Goal: Task Accomplishment & Management: Use online tool/utility

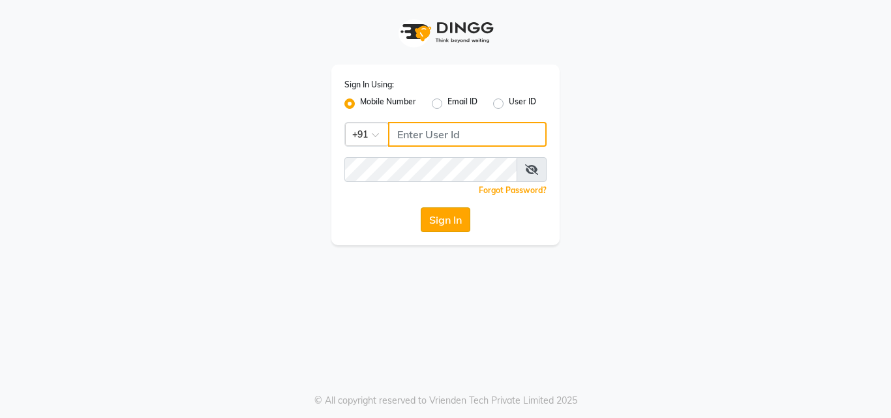
type input "8105474348"
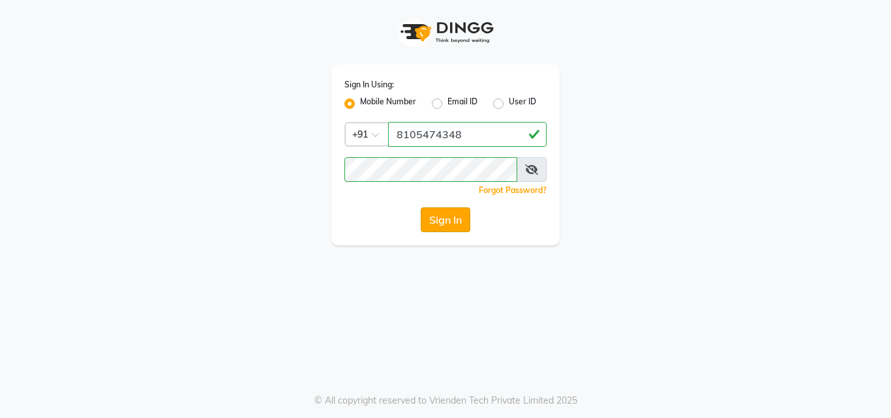
click at [447, 218] on button "Sign In" at bounding box center [446, 219] width 50 height 25
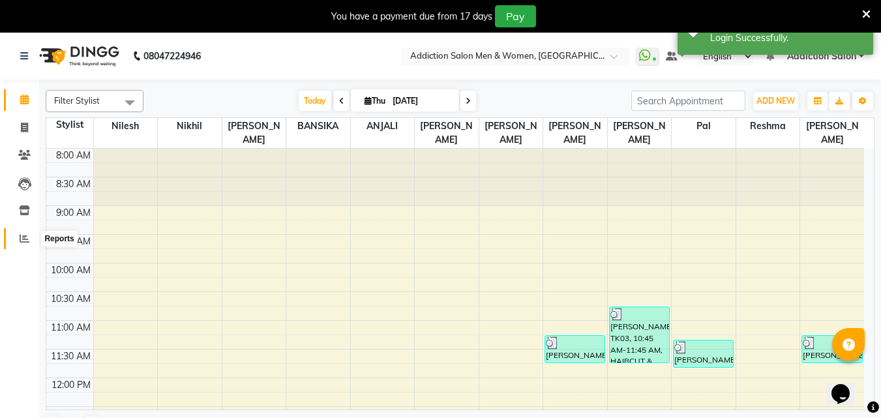
click at [29, 242] on span at bounding box center [24, 239] width 23 height 15
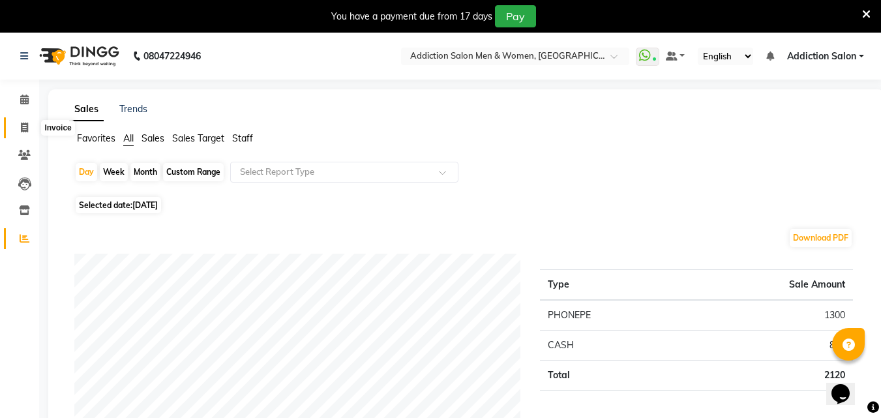
click at [23, 128] on icon at bounding box center [24, 128] width 7 height 10
select select "service"
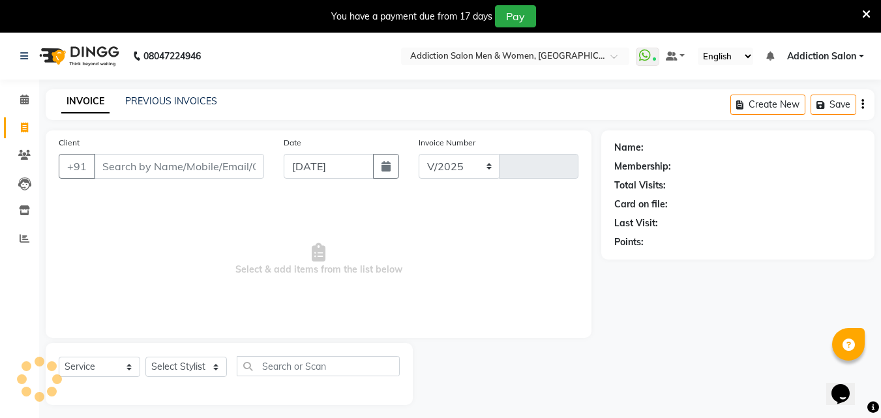
select select "6595"
type input "3833"
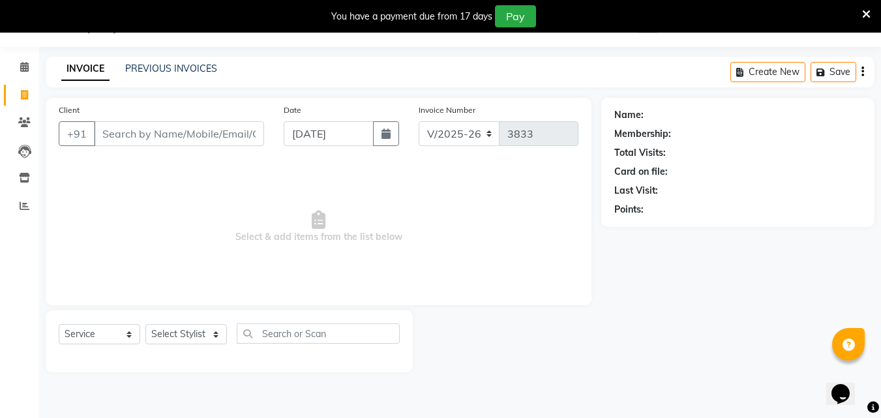
click at [869, 13] on icon at bounding box center [866, 14] width 8 height 12
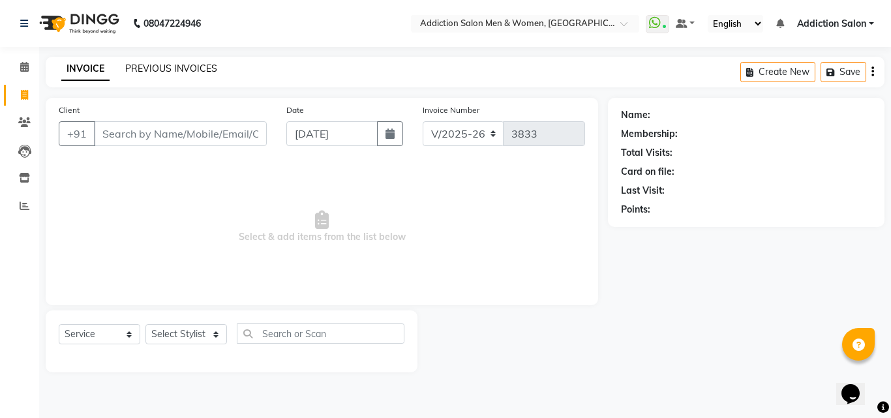
click at [189, 70] on link "PREVIOUS INVOICES" at bounding box center [171, 69] width 92 height 12
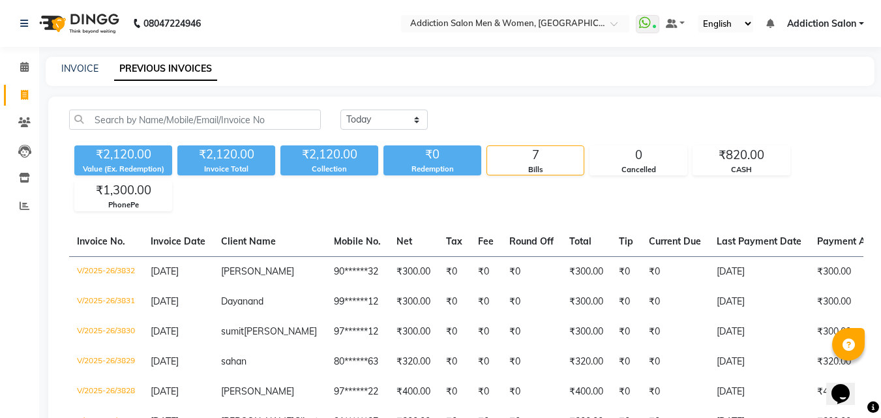
click at [89, 61] on div "INVOICE PREVIOUS INVOICES" at bounding box center [460, 71] width 829 height 29
click at [89, 68] on link "INVOICE" at bounding box center [79, 69] width 37 height 12
select select "service"
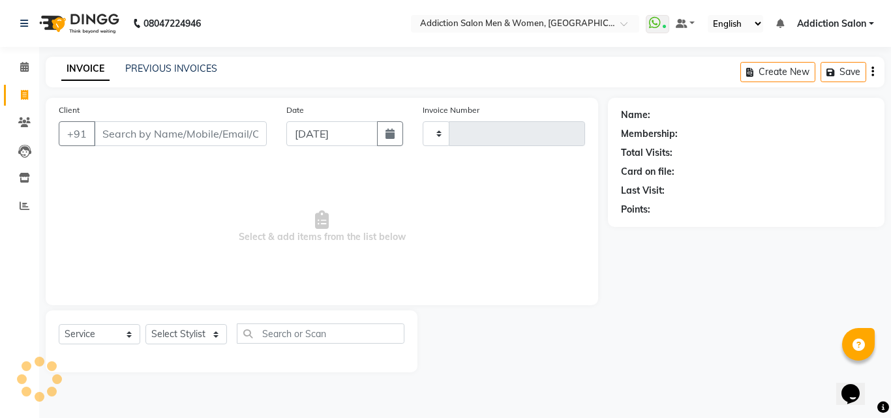
type input "3833"
select select "6595"
click at [152, 130] on input "Client" at bounding box center [180, 133] width 173 height 25
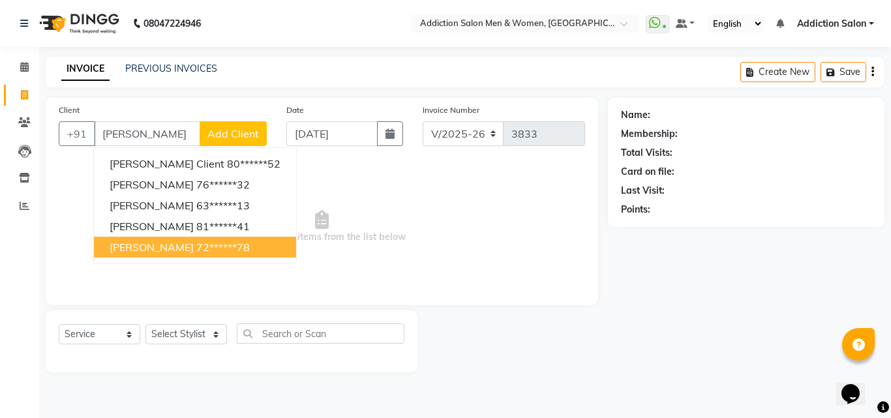
click at [162, 241] on span "[PERSON_NAME]" at bounding box center [152, 247] width 84 height 13
type input "72******78"
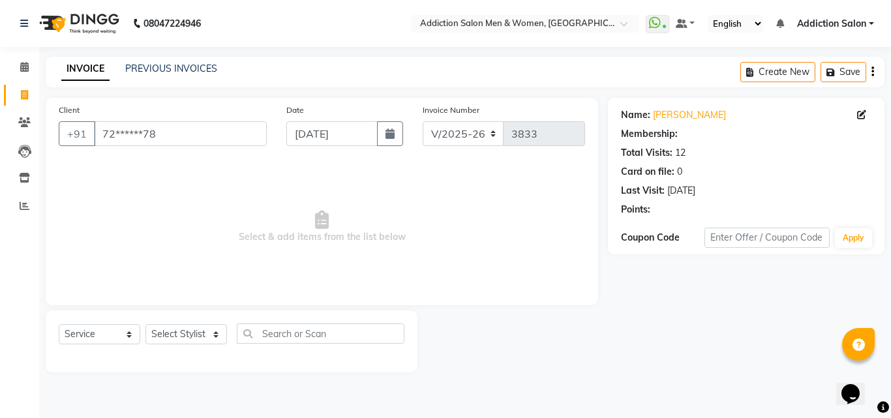
select select "1: Object"
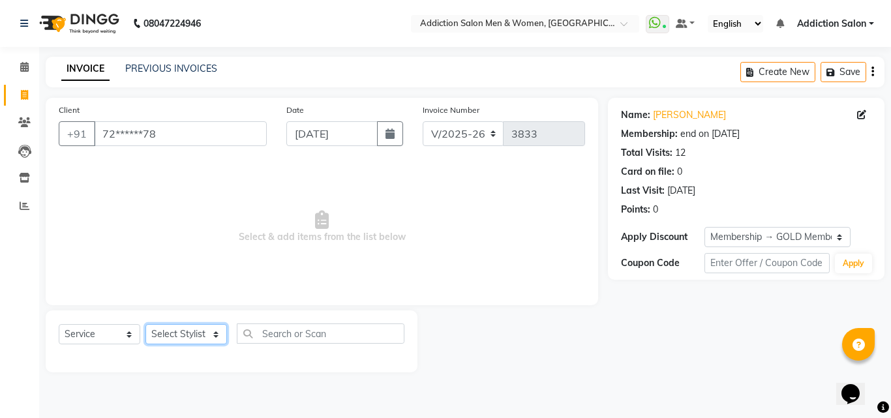
click at [167, 338] on select "Select Stylist Addiction Salon ANJALI BANSIKA [PERSON_NAME] [PERSON_NAME] [PERS…" at bounding box center [186, 334] width 82 height 20
select select "61697"
click at [145, 324] on select "Select Stylist Addiction Salon ANJALI BANSIKA [PERSON_NAME] [PERSON_NAME] [PERS…" at bounding box center [186, 334] width 82 height 20
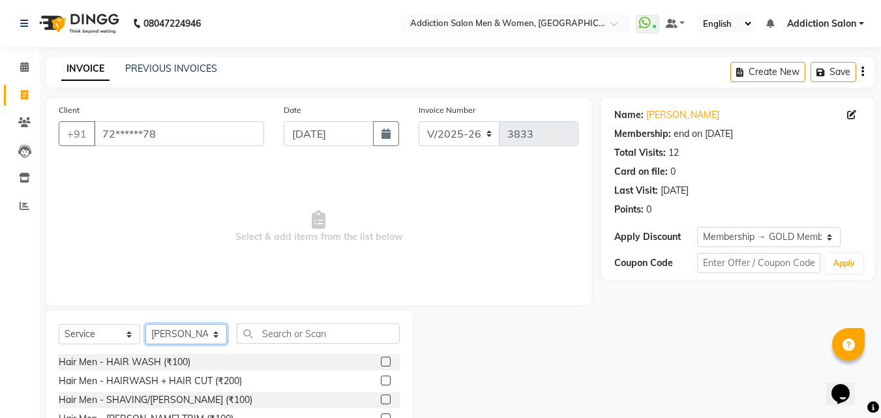
scroll to position [104, 0]
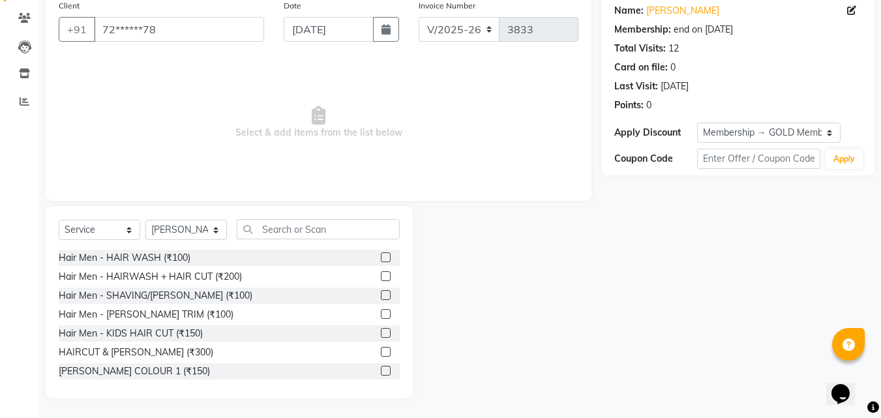
click at [381, 333] on label at bounding box center [386, 333] width 10 height 10
click at [381, 333] on input "checkbox" at bounding box center [385, 333] width 8 height 8
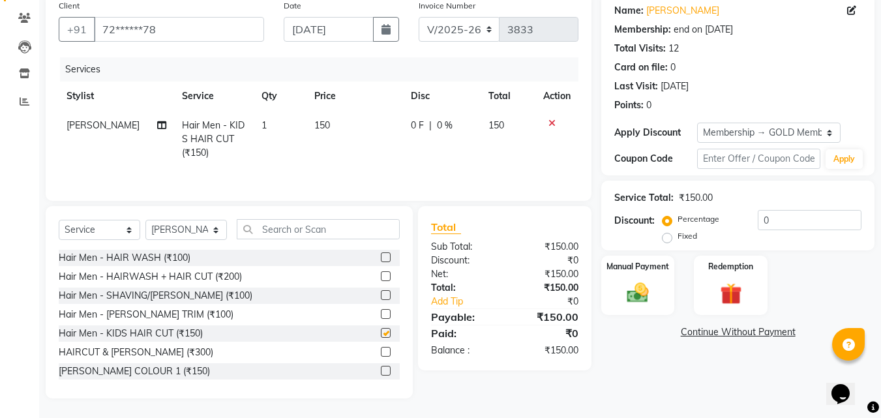
checkbox input "false"
drag, startPoint x: 635, startPoint y: 287, endPoint x: 620, endPoint y: 303, distance: 22.6
click at [635, 288] on img at bounding box center [638, 293] width 37 height 26
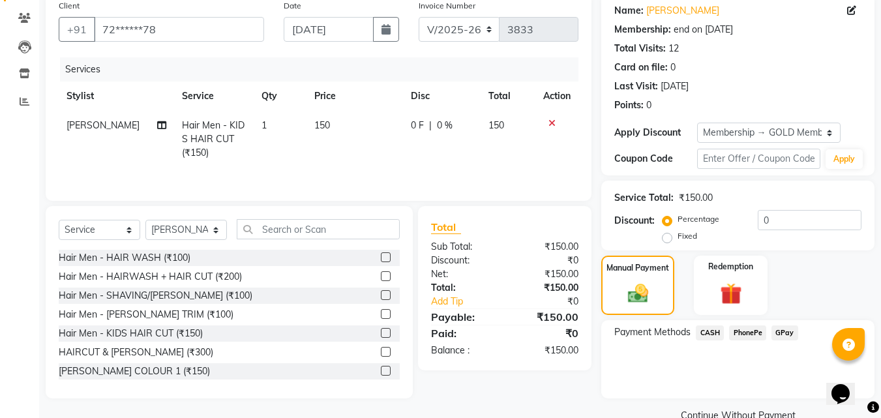
click at [747, 338] on span "PhonePe" at bounding box center [747, 332] width 37 height 15
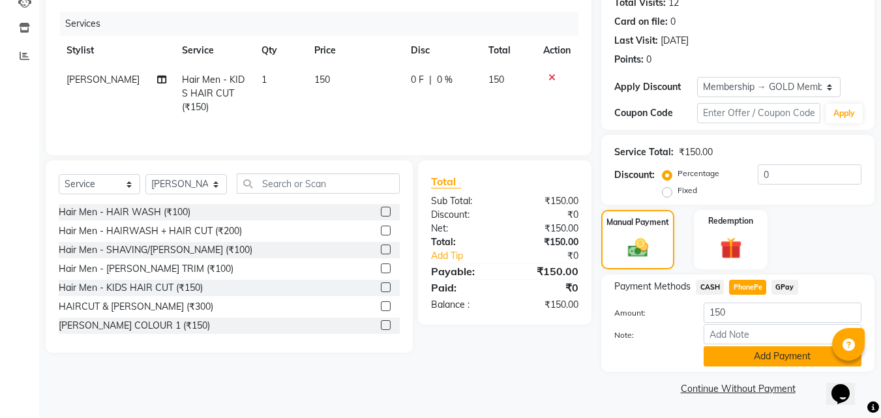
click at [751, 360] on button "Add Payment" at bounding box center [783, 356] width 158 height 20
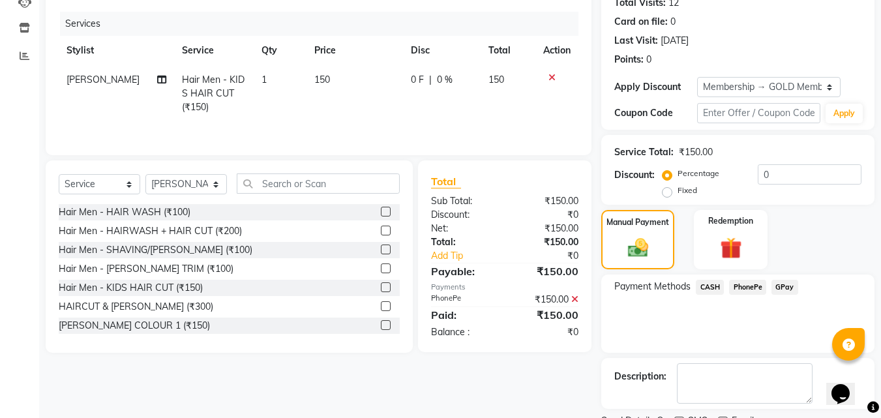
scroll to position [205, 0]
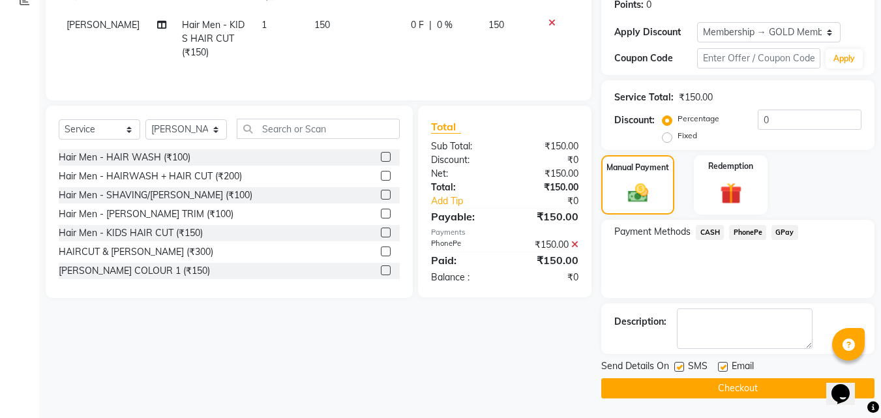
click at [756, 390] on button "Checkout" at bounding box center [737, 388] width 273 height 20
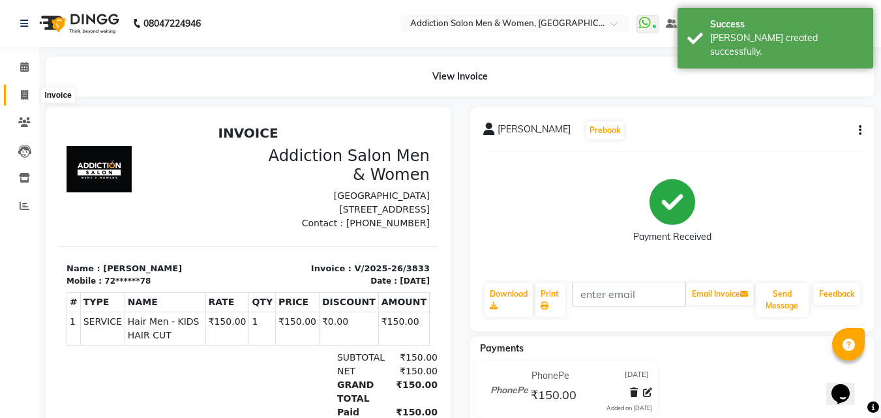
click at [19, 90] on span at bounding box center [24, 95] width 23 height 15
select select "service"
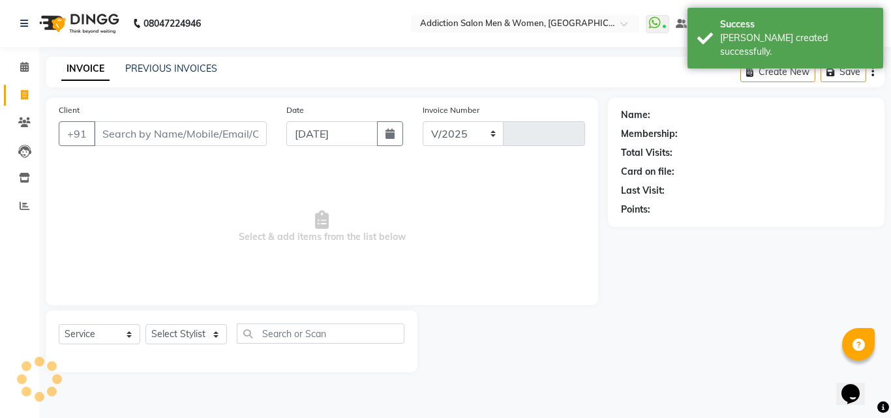
select select "6595"
type input "3834"
click at [140, 134] on input "Client" at bounding box center [180, 133] width 173 height 25
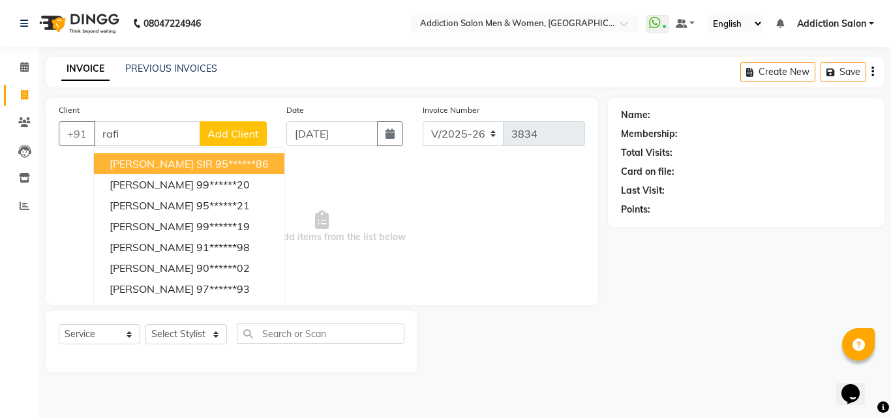
click at [144, 160] on span "[PERSON_NAME] SIR" at bounding box center [161, 163] width 103 height 13
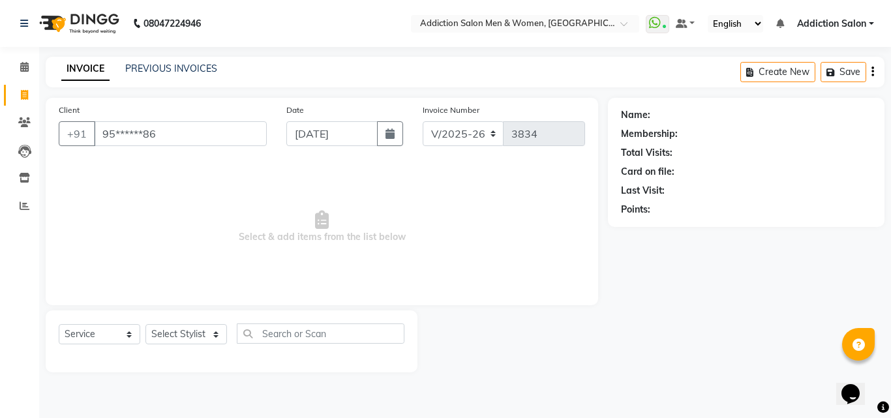
type input "95******86"
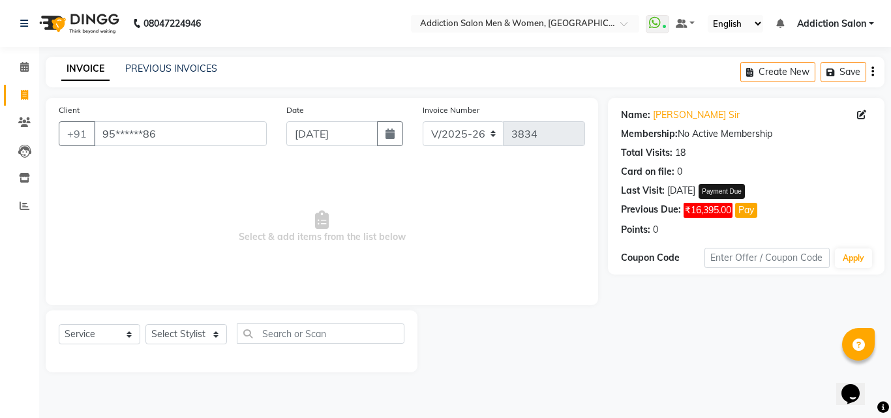
click at [721, 215] on span "₹16,395.00" at bounding box center [708, 210] width 49 height 15
click at [755, 213] on button "Pay" at bounding box center [746, 210] width 22 height 15
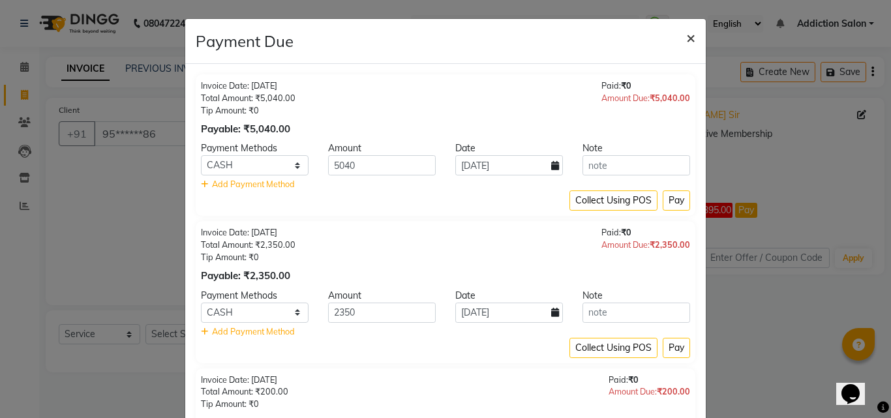
click at [686, 39] on span "×" at bounding box center [690, 37] width 9 height 20
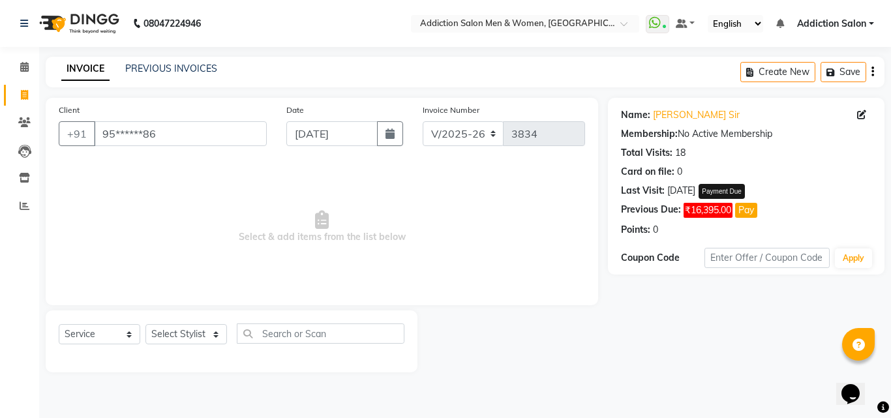
click at [710, 194] on div "Payment Due" at bounding box center [722, 191] width 46 height 15
click at [202, 329] on select "Select Stylist Addiction Salon ANJALI BANSIKA [PERSON_NAME] [PERSON_NAME] [PERS…" at bounding box center [186, 334] width 82 height 20
select select "50849"
click at [145, 324] on select "Select Stylist Addiction Salon ANJALI BANSIKA [PERSON_NAME] [PERSON_NAME] [PERS…" at bounding box center [186, 334] width 82 height 20
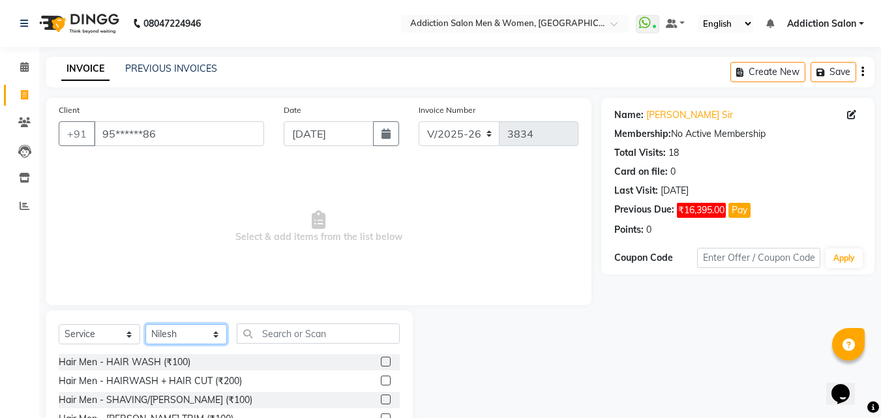
scroll to position [104, 0]
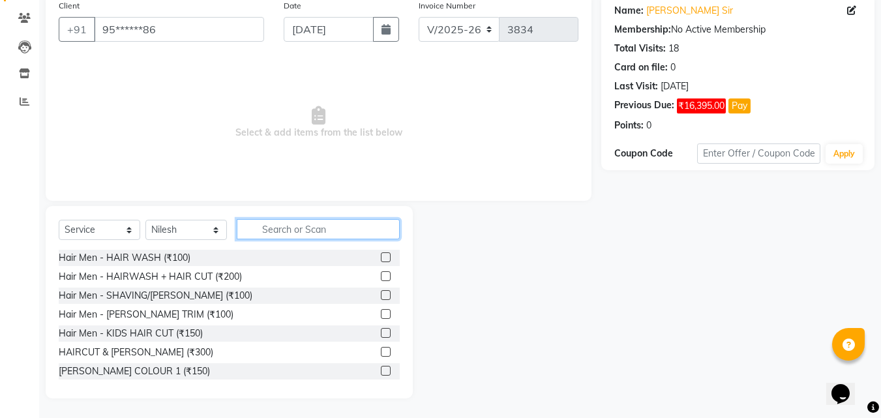
click at [267, 232] on input "text" at bounding box center [318, 229] width 163 height 20
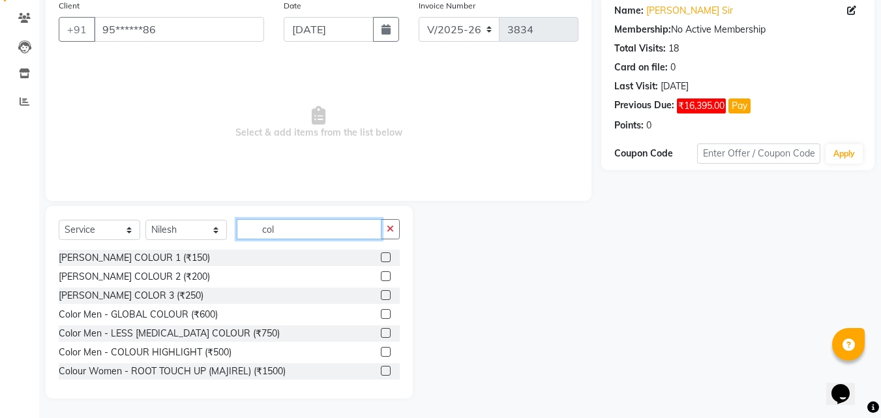
type input "col"
click at [381, 316] on label at bounding box center [386, 314] width 10 height 10
click at [381, 316] on input "checkbox" at bounding box center [385, 314] width 8 height 8
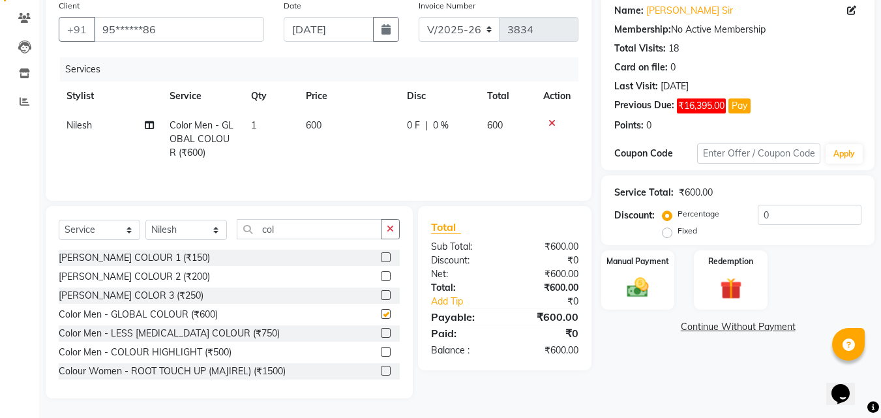
checkbox input "false"
click at [657, 290] on div "Manual Payment" at bounding box center [638, 280] width 76 height 62
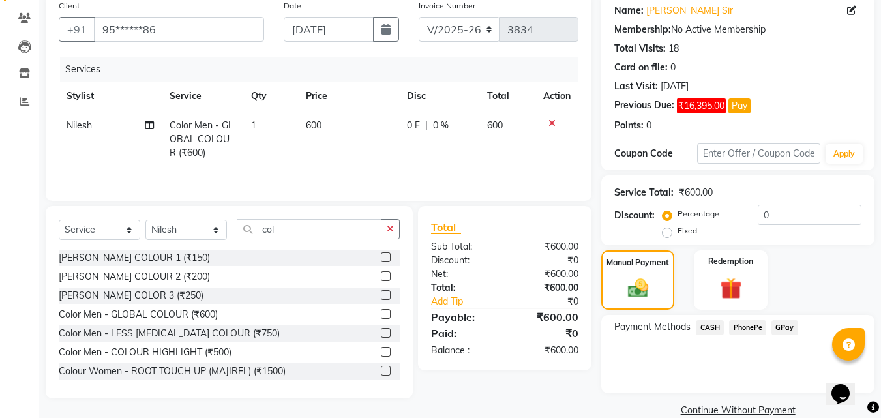
click at [713, 329] on span "CASH" at bounding box center [710, 327] width 28 height 15
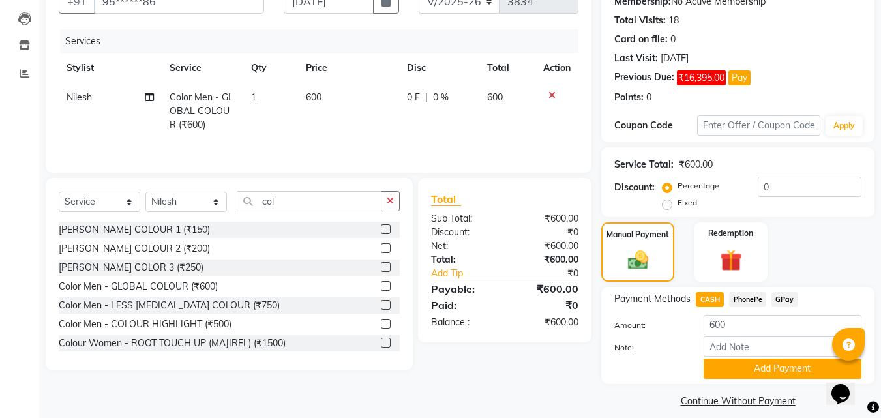
scroll to position [145, 0]
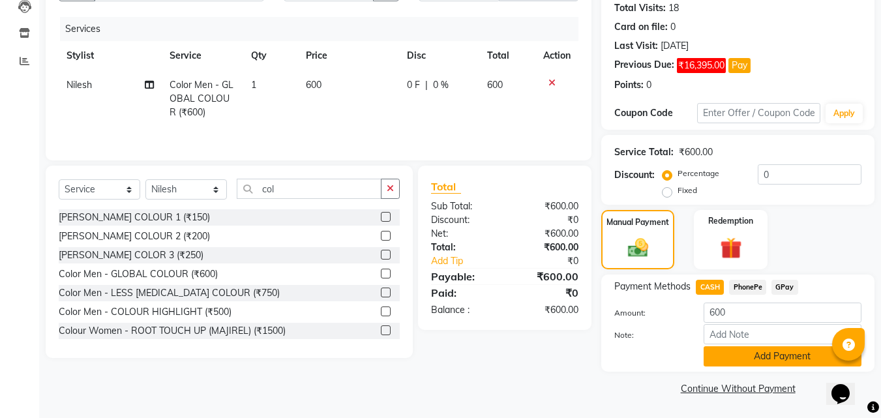
click at [717, 350] on button "Add Payment" at bounding box center [783, 356] width 158 height 20
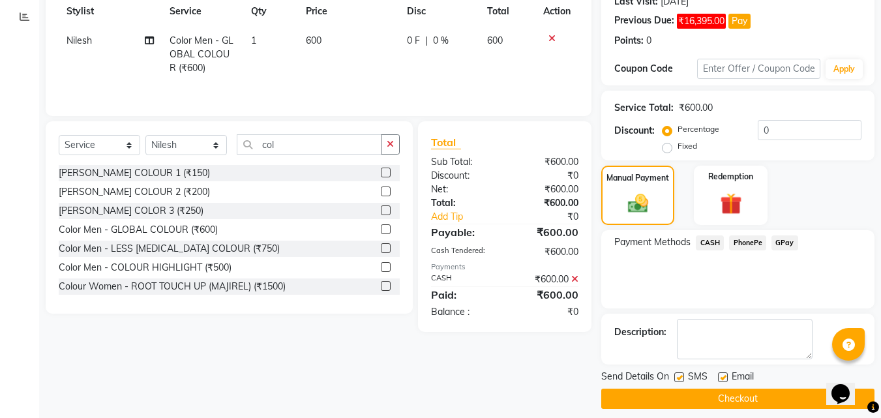
scroll to position [200, 0]
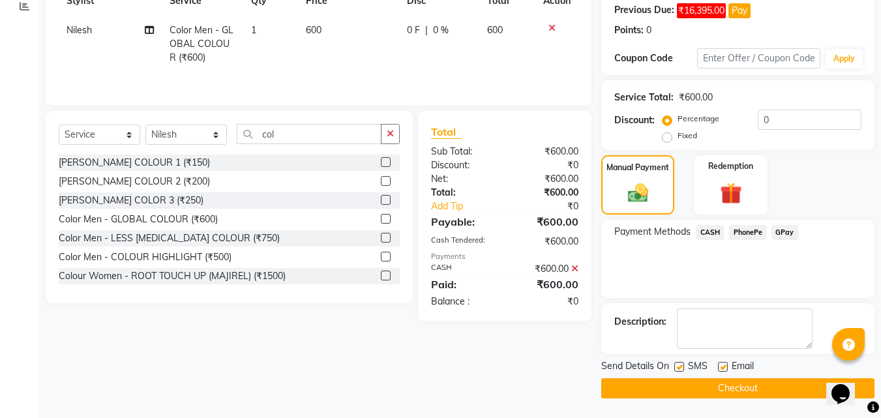
click at [734, 395] on button "Checkout" at bounding box center [737, 388] width 273 height 20
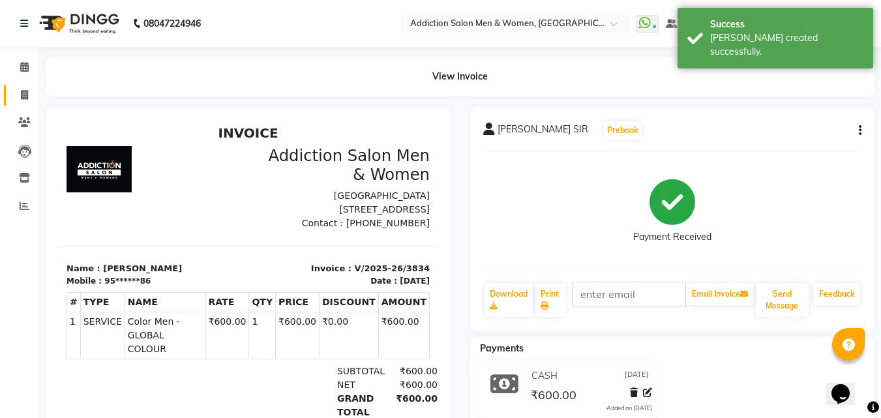
click at [20, 87] on link "Invoice" at bounding box center [19, 96] width 31 height 22
select select "service"
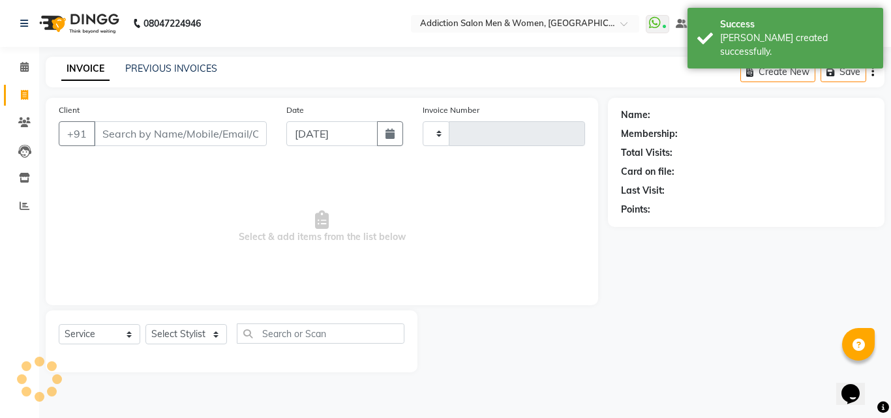
type input "3835"
select select "6595"
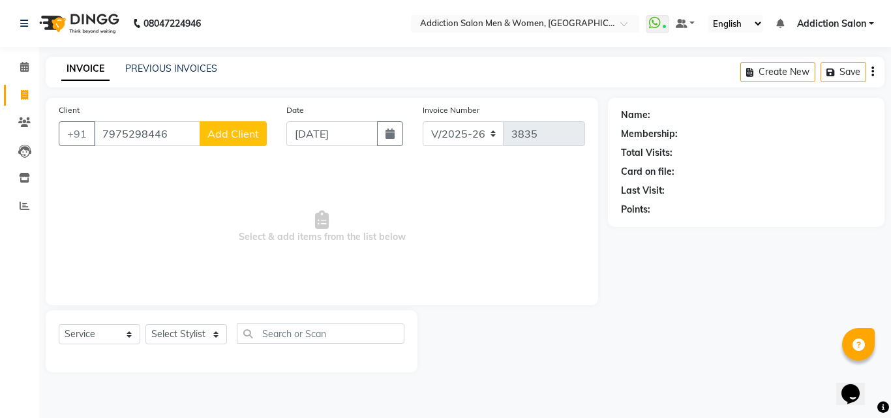
type input "7975298446"
click at [220, 130] on span "Add Client" at bounding box center [233, 133] width 52 height 13
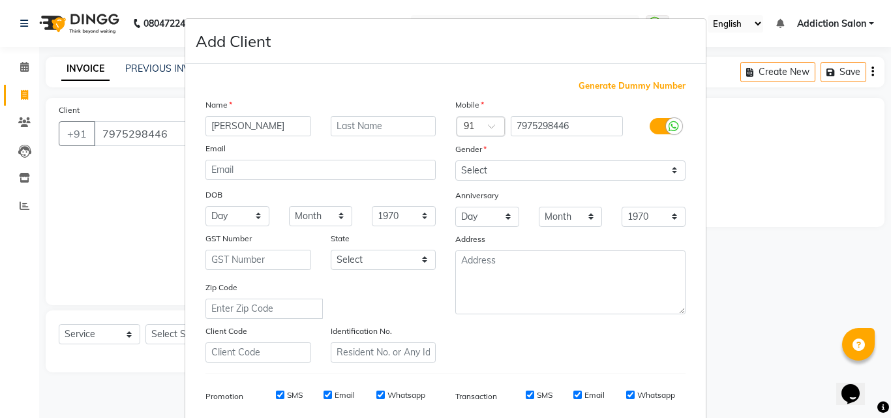
type input "[PERSON_NAME]"
click at [519, 163] on select "Select [DEMOGRAPHIC_DATA] [DEMOGRAPHIC_DATA] Other Prefer Not To Say" at bounding box center [570, 170] width 230 height 20
click at [455, 160] on select "Select [DEMOGRAPHIC_DATA] [DEMOGRAPHIC_DATA] Other Prefer Not To Say" at bounding box center [570, 170] width 230 height 20
click at [502, 171] on select "Select [DEMOGRAPHIC_DATA] [DEMOGRAPHIC_DATA] Other Prefer Not To Say" at bounding box center [570, 170] width 230 height 20
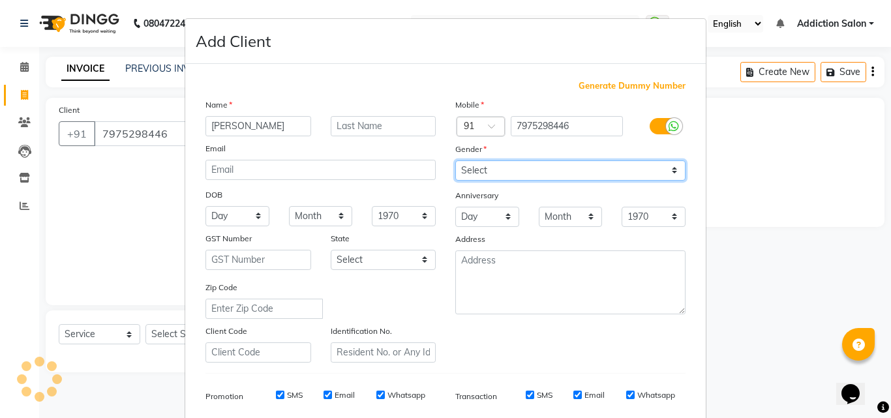
select select "[DEMOGRAPHIC_DATA]"
click at [455, 160] on select "Select [DEMOGRAPHIC_DATA] [DEMOGRAPHIC_DATA] Other Prefer Not To Say" at bounding box center [570, 170] width 230 height 20
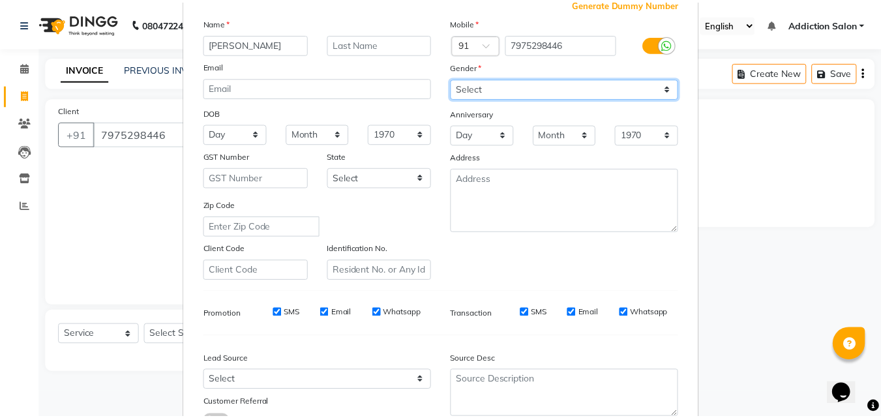
scroll to position [184, 0]
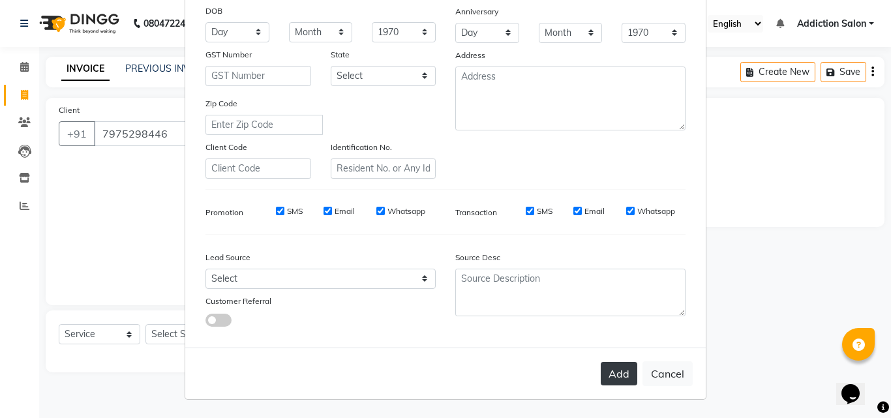
click at [604, 370] on button "Add" at bounding box center [619, 373] width 37 height 23
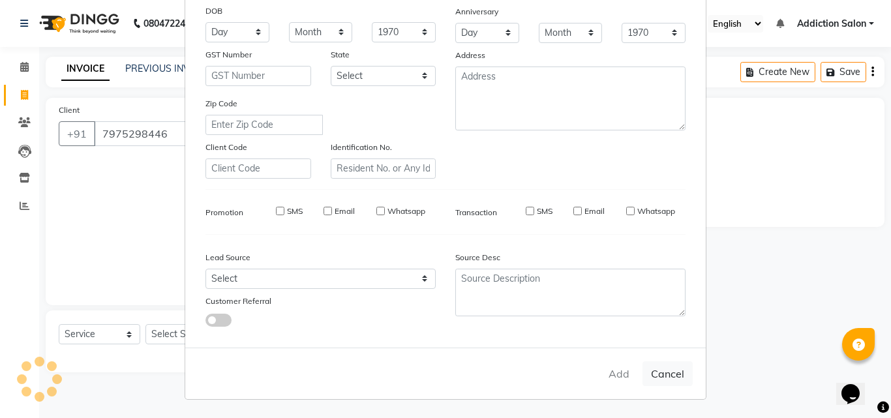
type input "79******46"
select select
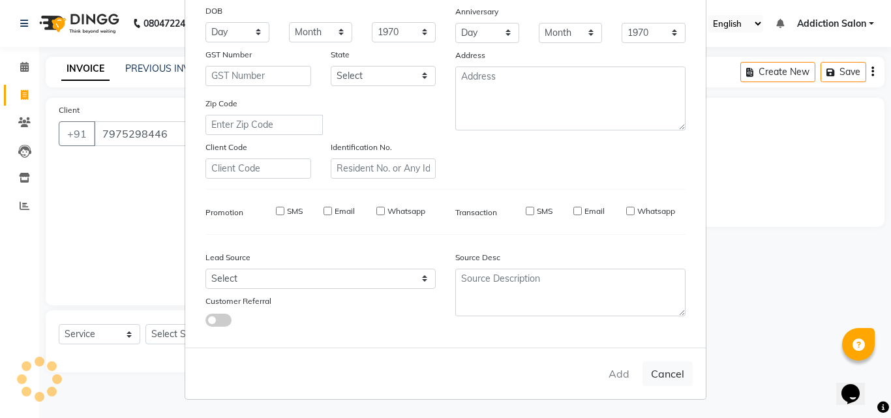
select select
checkbox input "false"
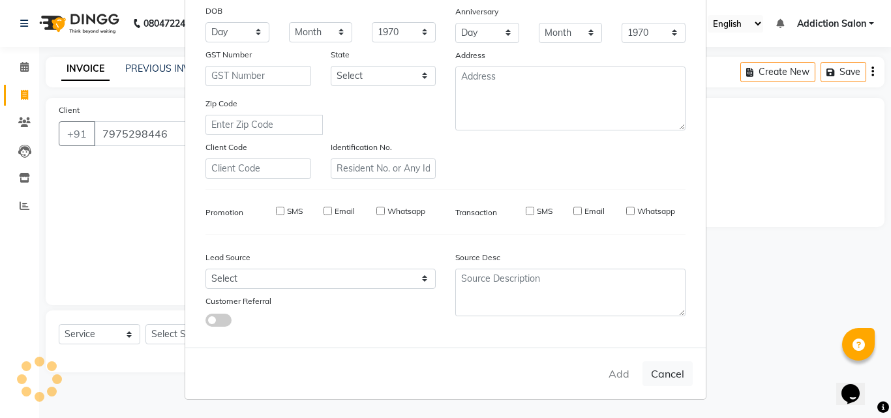
checkbox input "false"
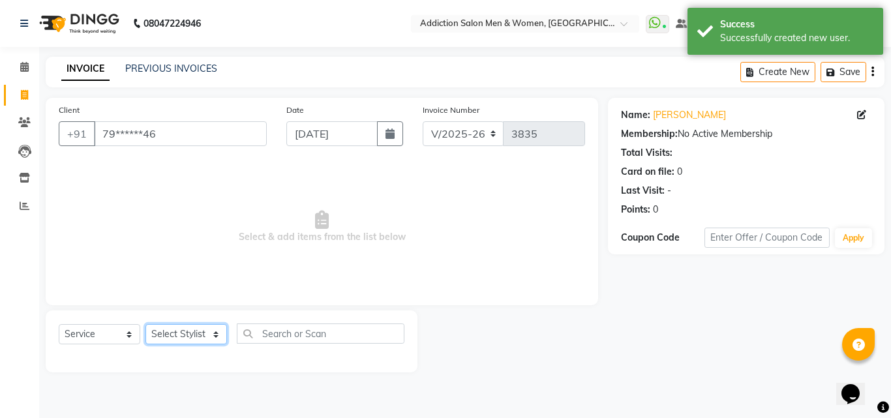
click at [188, 333] on select "Select Stylist Addiction Salon ANJALI BANSIKA [PERSON_NAME] [PERSON_NAME] [PERS…" at bounding box center [186, 334] width 82 height 20
select select "89379"
click at [145, 324] on select "Select Stylist Addiction Salon ANJALI BANSIKA [PERSON_NAME] [PERSON_NAME] [PERS…" at bounding box center [186, 334] width 82 height 20
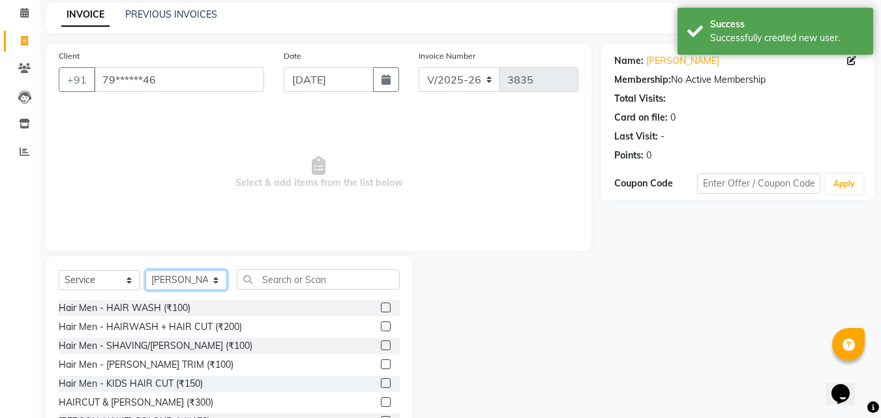
scroll to position [104, 0]
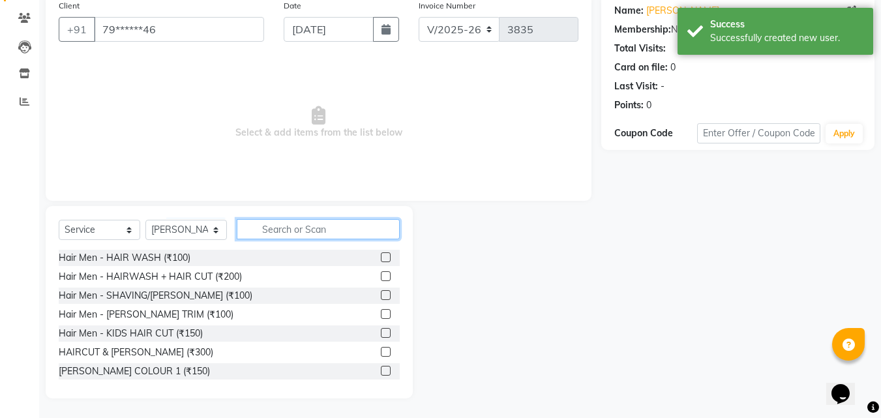
click at [282, 232] on input "text" at bounding box center [318, 229] width 163 height 20
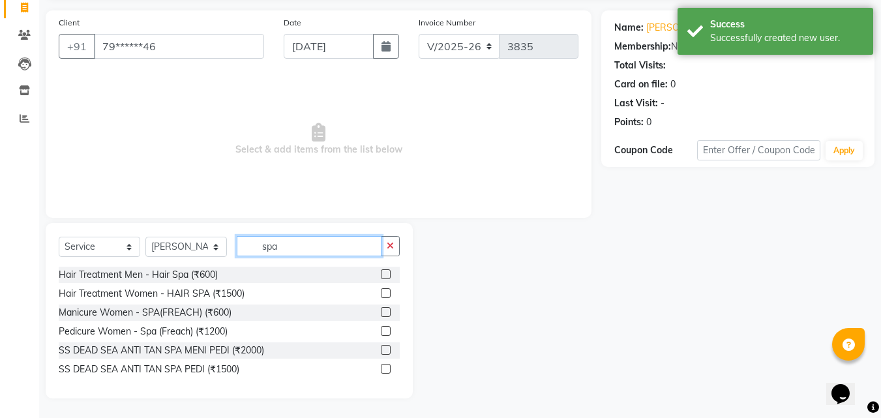
scroll to position [87, 0]
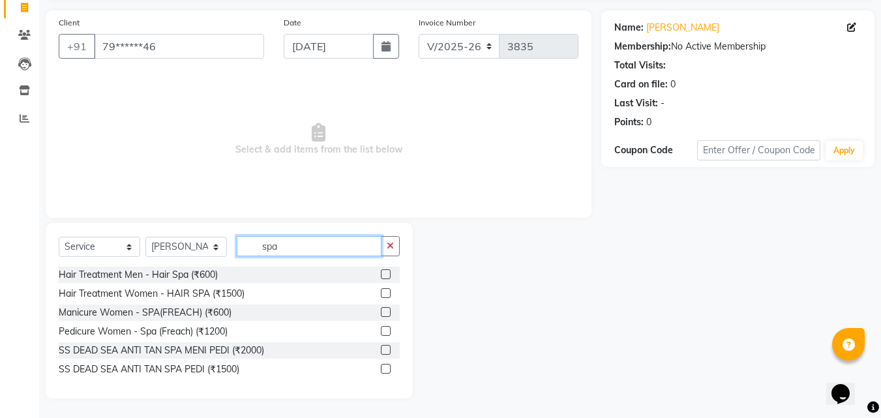
type input "spa"
click at [388, 293] on label at bounding box center [386, 293] width 10 height 10
click at [388, 293] on input "checkbox" at bounding box center [385, 294] width 8 height 8
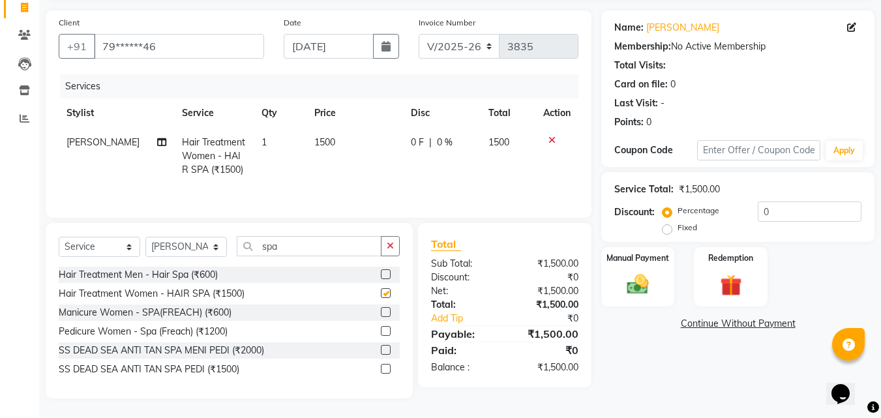
checkbox input "false"
click at [212, 146] on span "Hair Treatment Women - HAIR SPA (₹1500)" at bounding box center [213, 155] width 63 height 39
select select "89379"
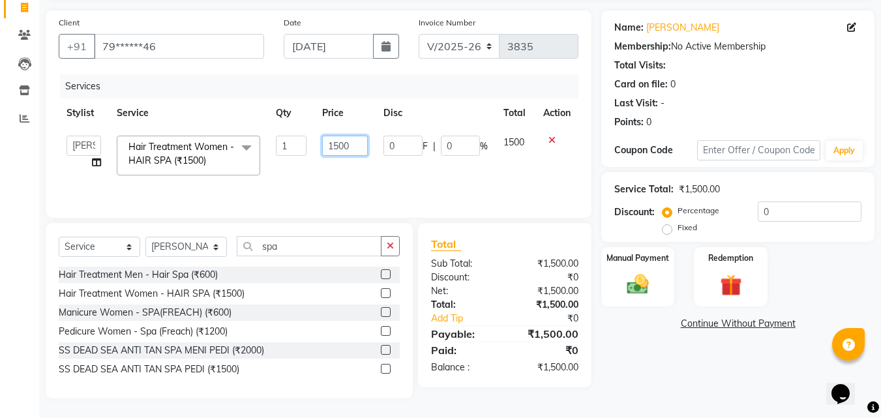
click at [348, 146] on input "1500" at bounding box center [344, 146] width 45 height 20
type input "1800"
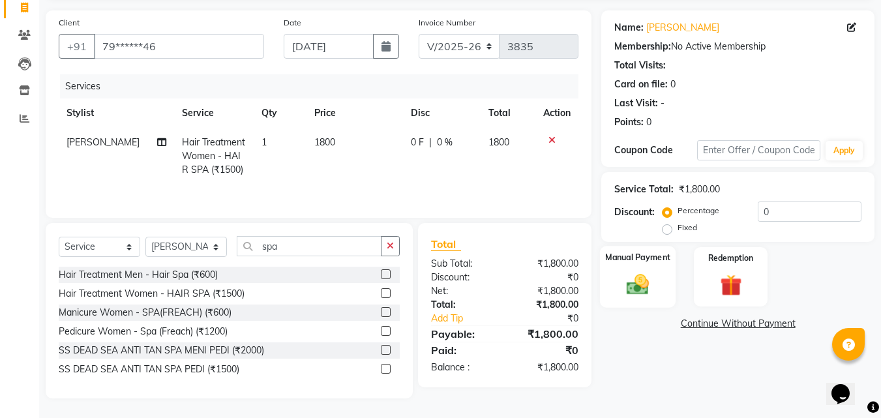
click at [667, 295] on div "Manual Payment" at bounding box center [638, 277] width 76 height 62
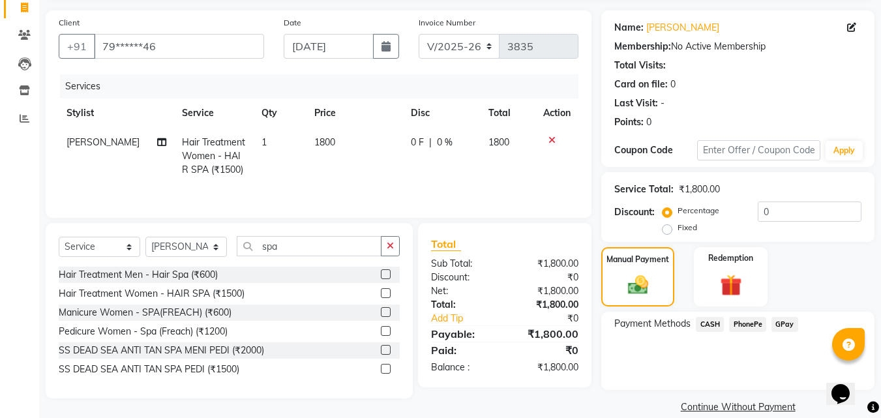
scroll to position [106, 0]
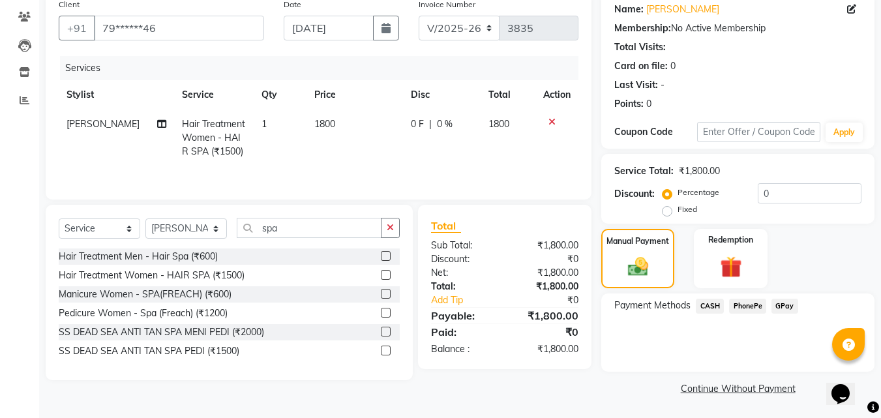
click at [718, 306] on span "CASH" at bounding box center [710, 306] width 28 height 15
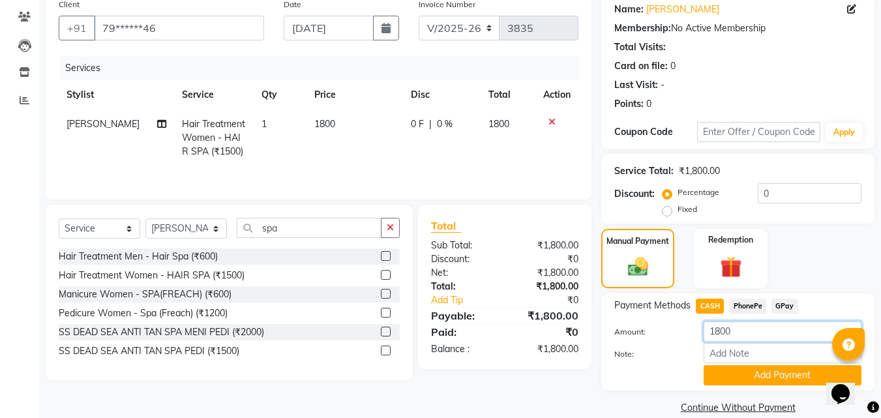
click at [751, 333] on input "1800" at bounding box center [783, 332] width 158 height 20
type input "1"
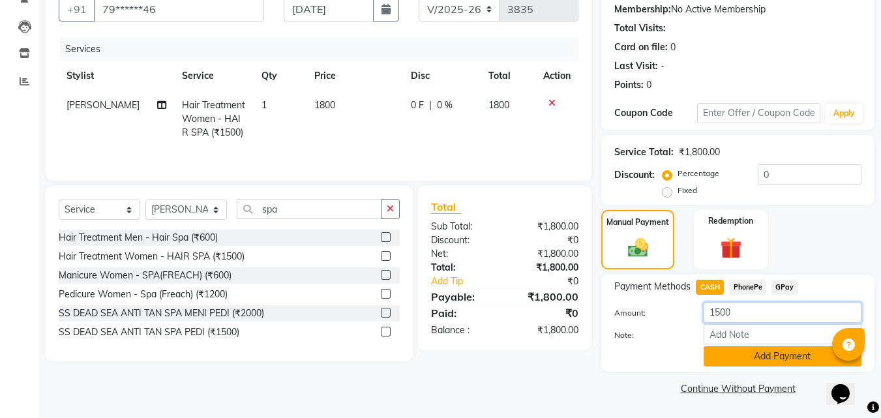
type input "1500"
click at [762, 348] on button "Add Payment" at bounding box center [783, 356] width 158 height 20
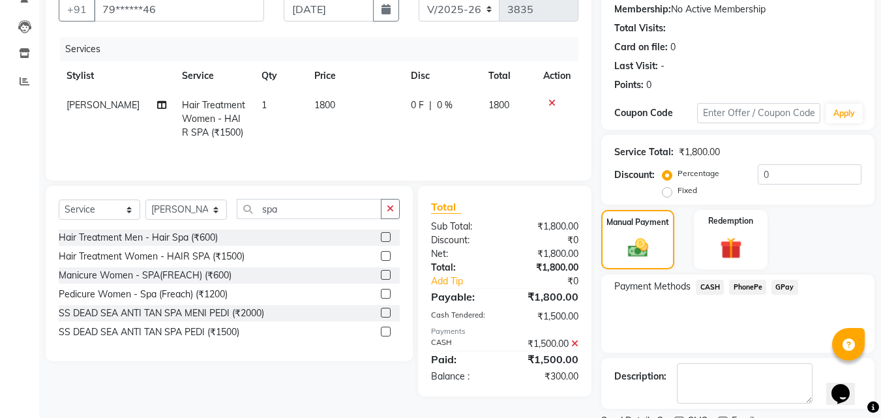
click at [755, 289] on span "PhonePe" at bounding box center [747, 287] width 37 height 15
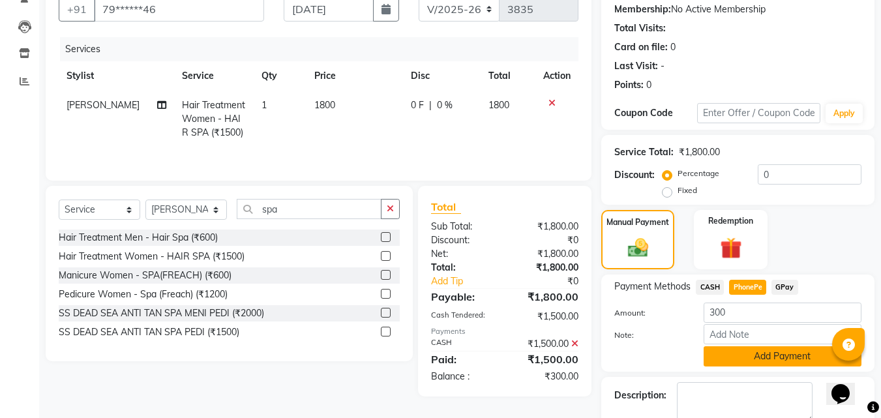
click at [765, 359] on button "Add Payment" at bounding box center [783, 356] width 158 height 20
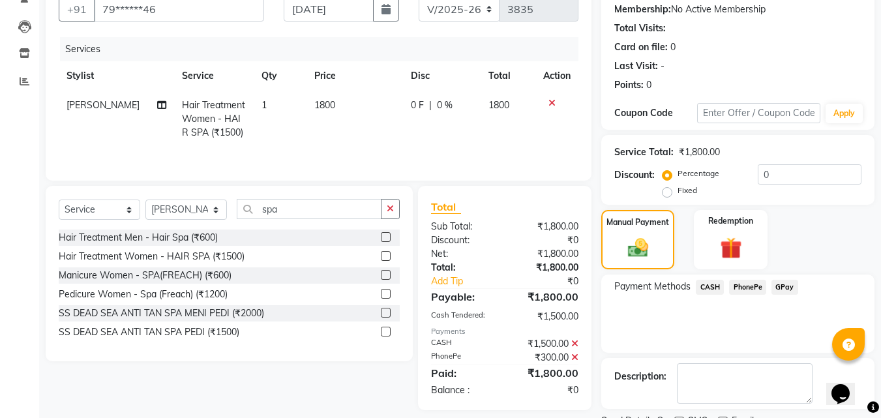
scroll to position [179, 0]
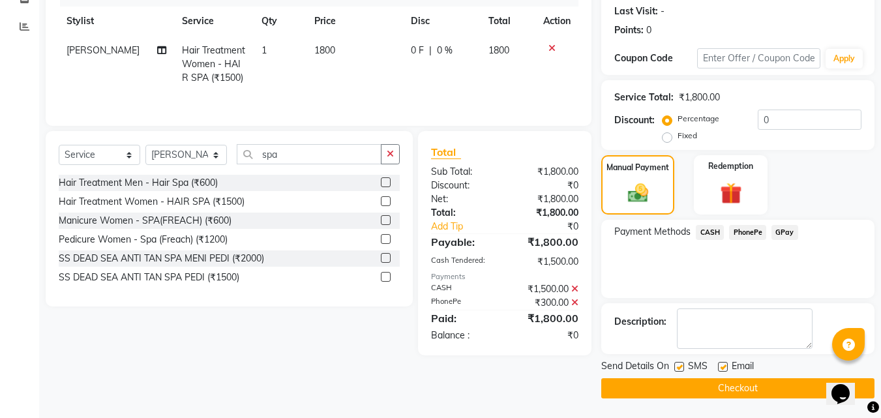
click at [752, 381] on button "Checkout" at bounding box center [737, 388] width 273 height 20
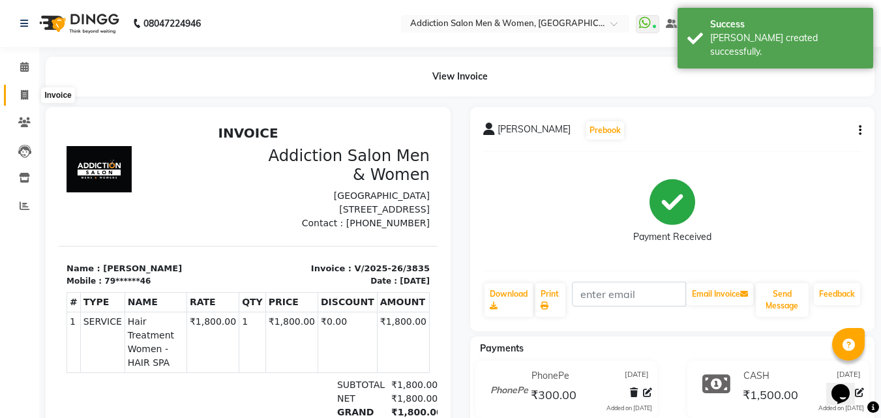
click at [19, 95] on span at bounding box center [24, 95] width 23 height 15
select select "6595"
select select "service"
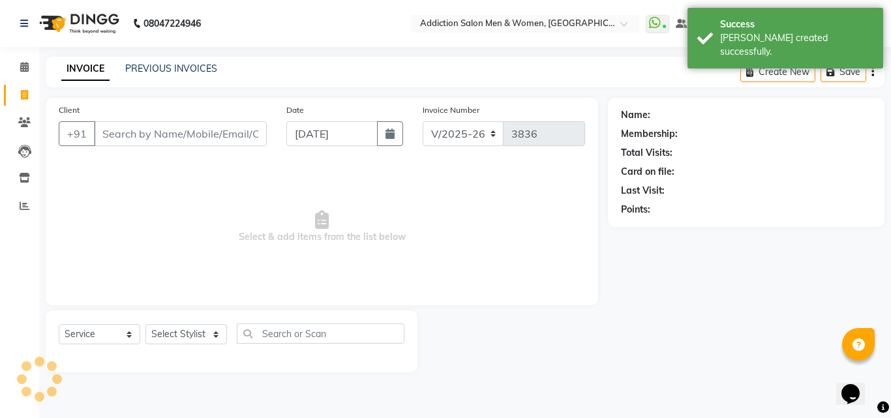
click at [129, 125] on input "Client" at bounding box center [180, 133] width 173 height 25
type input "3"
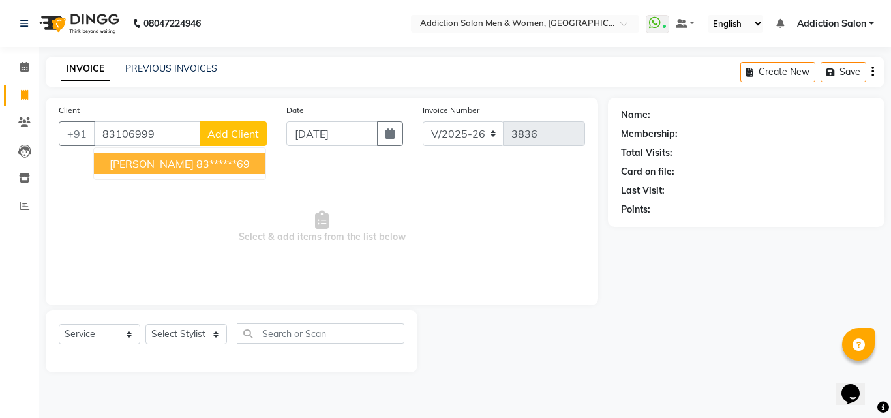
click at [113, 158] on span "[PERSON_NAME]" at bounding box center [152, 163] width 84 height 13
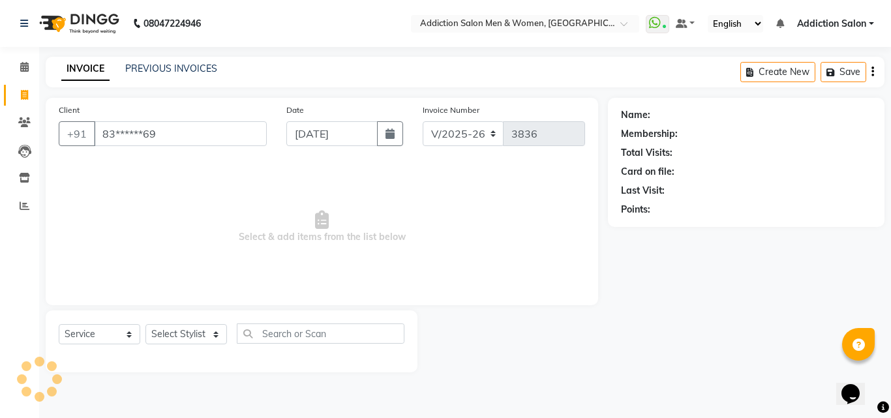
type input "83******69"
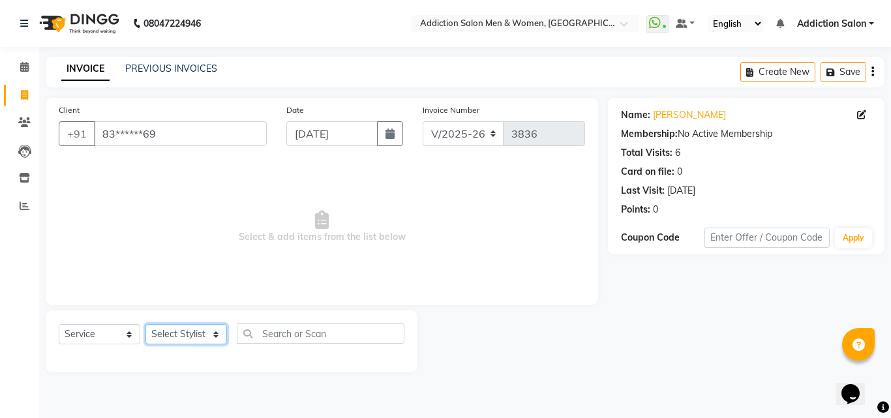
click at [196, 344] on select "Select Stylist Addiction Salon ANJALI BANSIKA [PERSON_NAME] [PERSON_NAME] [PERS…" at bounding box center [186, 334] width 82 height 20
select select "67107"
click at [145, 324] on select "Select Stylist Addiction Salon ANJALI BANSIKA [PERSON_NAME] [PERSON_NAME] [PERS…" at bounding box center [186, 334] width 82 height 20
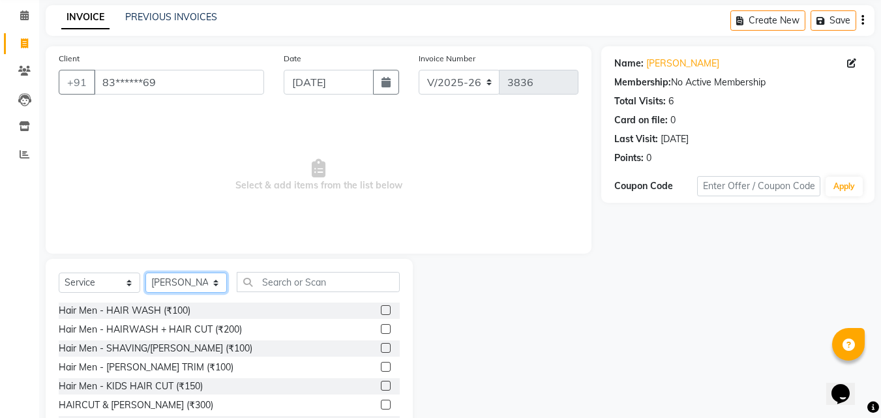
scroll to position [104, 0]
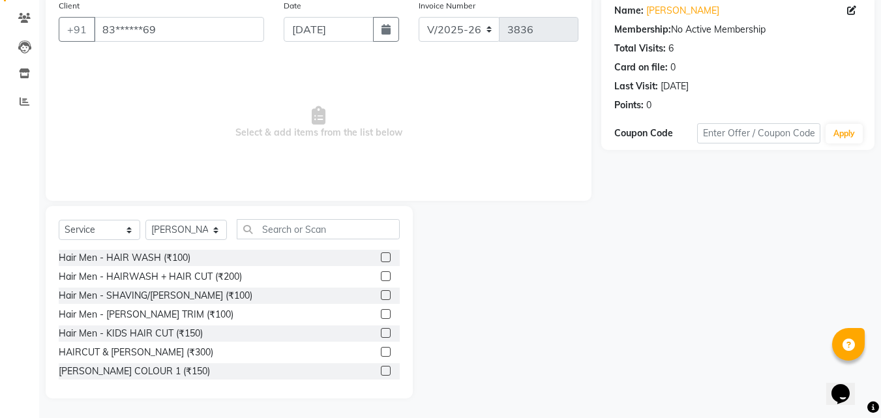
click at [381, 353] on label at bounding box center [386, 352] width 10 height 10
click at [381, 353] on input "checkbox" at bounding box center [385, 352] width 8 height 8
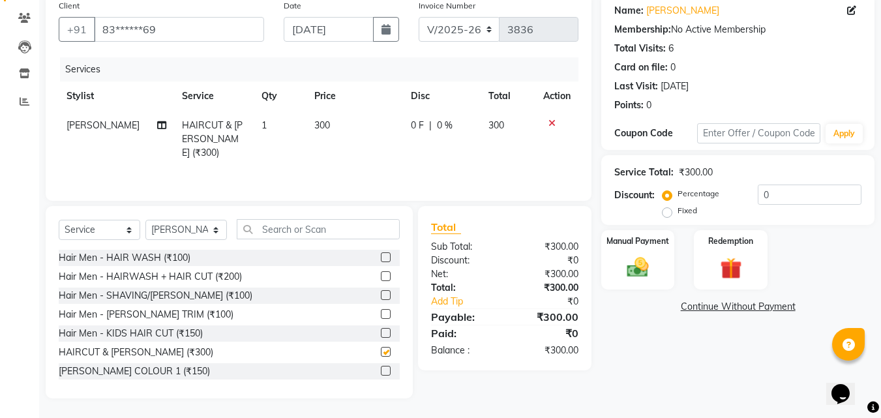
checkbox input "false"
click at [365, 223] on input "text" at bounding box center [318, 229] width 163 height 20
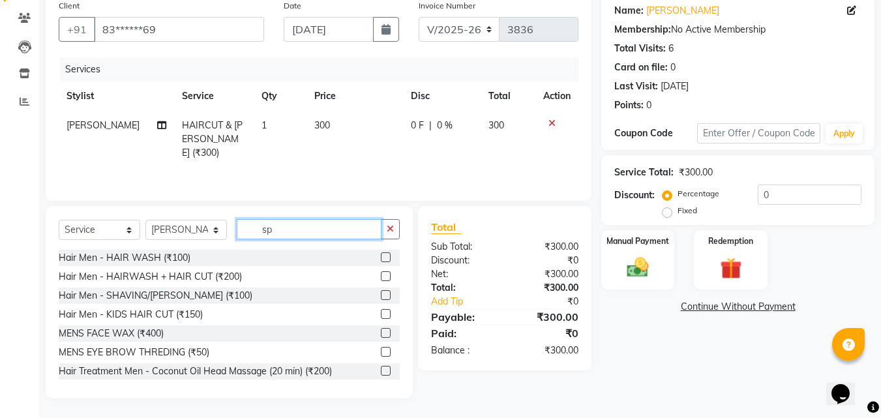
scroll to position [87, 0]
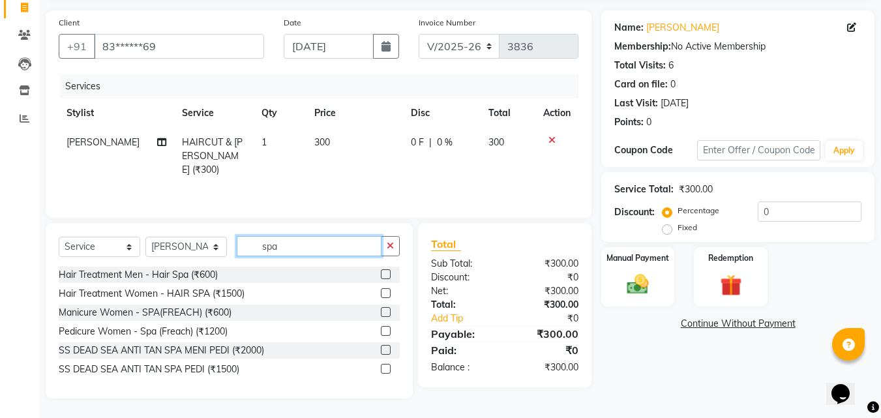
type input "spa"
click at [388, 272] on label at bounding box center [386, 274] width 10 height 10
click at [388, 272] on input "checkbox" at bounding box center [385, 275] width 8 height 8
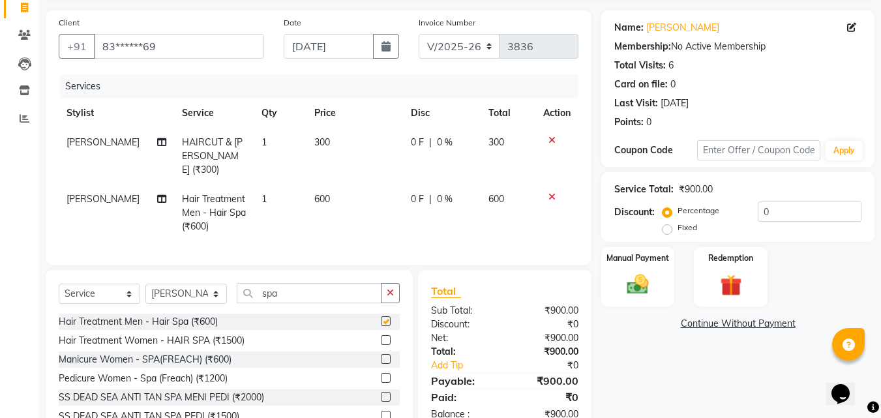
checkbox input "false"
click at [314, 193] on span "600" at bounding box center [322, 199] width 16 height 12
select select "67107"
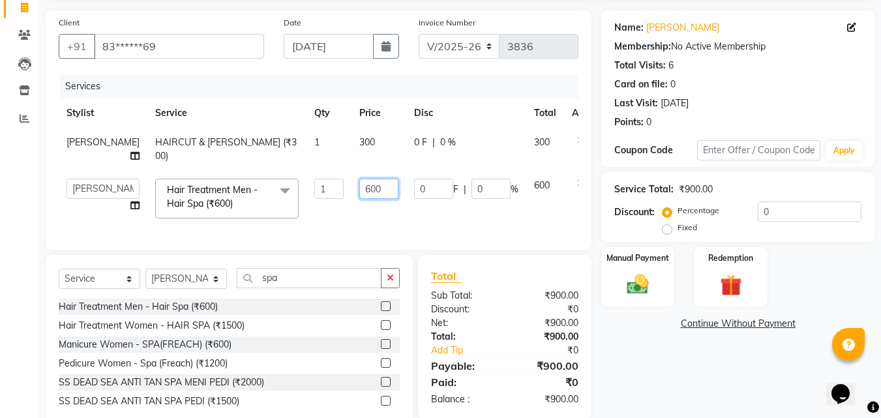
click at [359, 184] on input "600" at bounding box center [378, 189] width 39 height 20
type input "6"
type input "700"
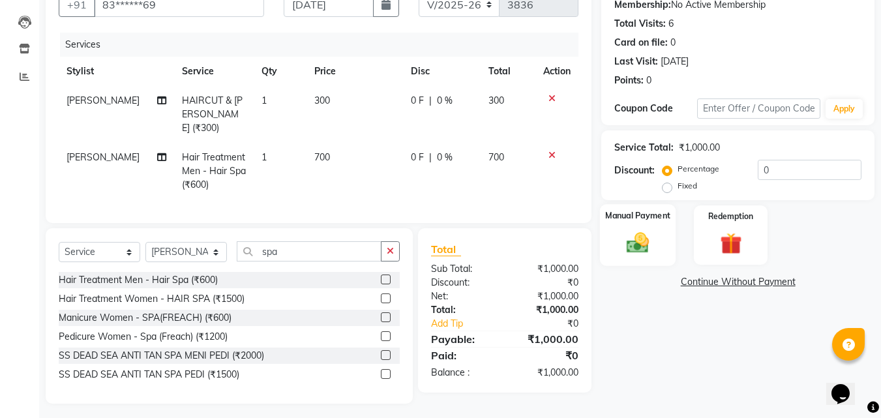
click at [644, 233] on img at bounding box center [638, 243] width 37 height 26
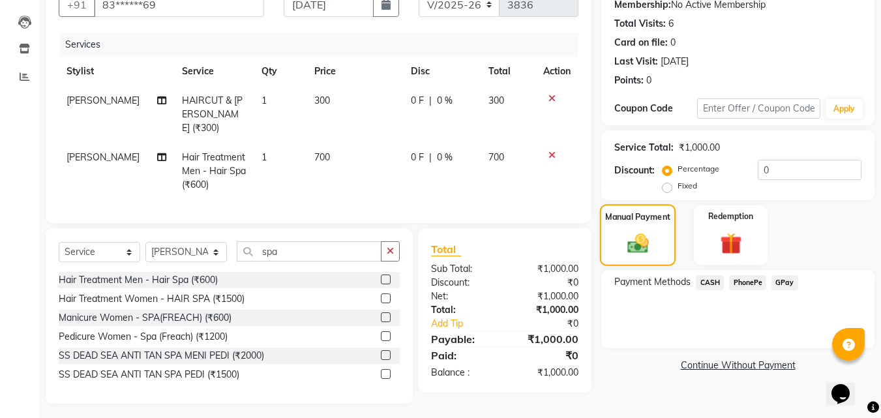
scroll to position [130, 0]
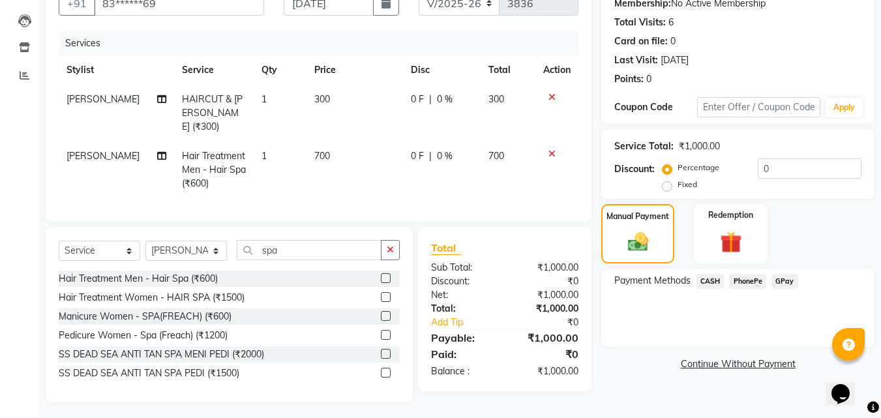
click at [706, 278] on span "CASH" at bounding box center [710, 281] width 28 height 15
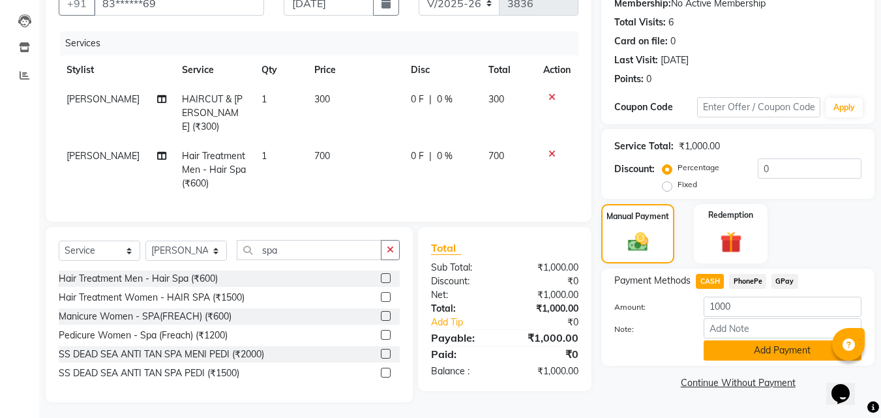
click at [740, 347] on button "Add Payment" at bounding box center [783, 350] width 158 height 20
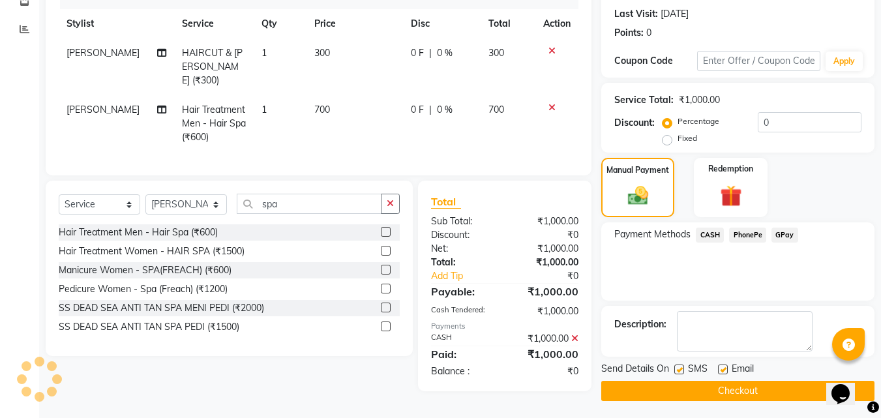
scroll to position [179, 0]
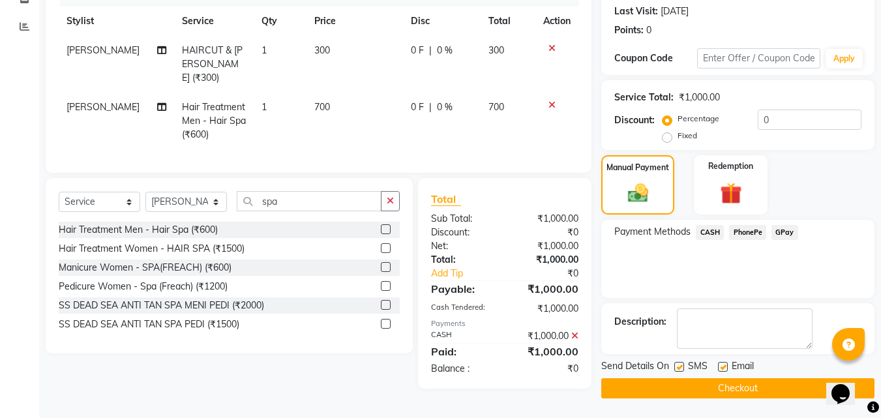
click at [748, 383] on button "Checkout" at bounding box center [737, 388] width 273 height 20
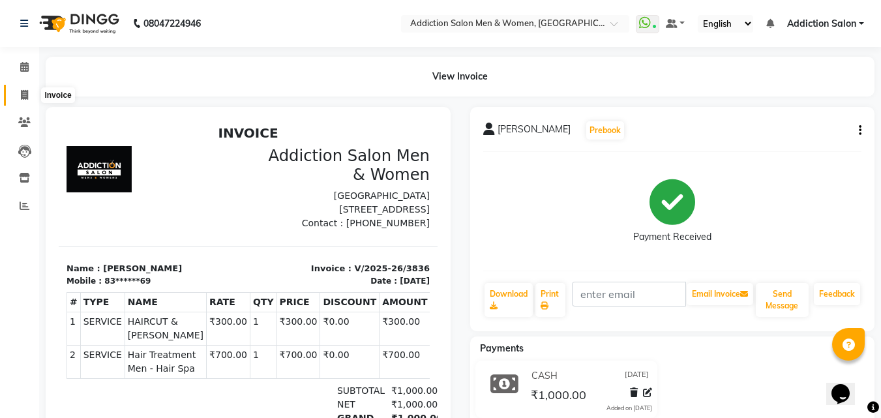
click at [22, 97] on icon at bounding box center [24, 95] width 7 height 10
select select "service"
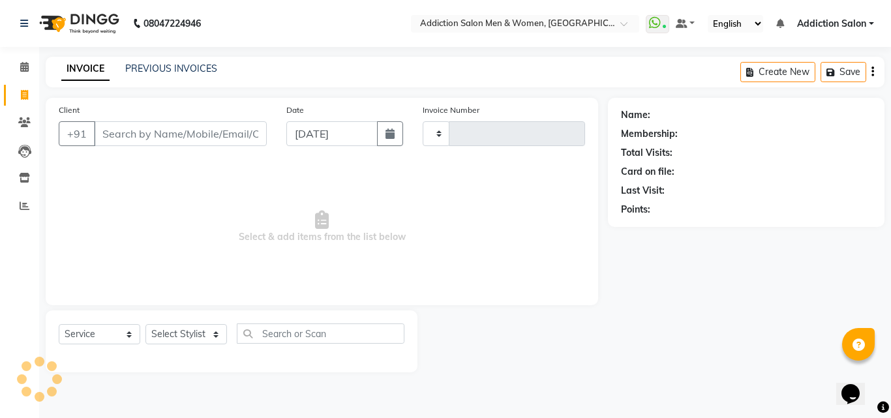
type input "3837"
select select "6595"
click at [194, 68] on link "PREVIOUS INVOICES" at bounding box center [171, 69] width 92 height 12
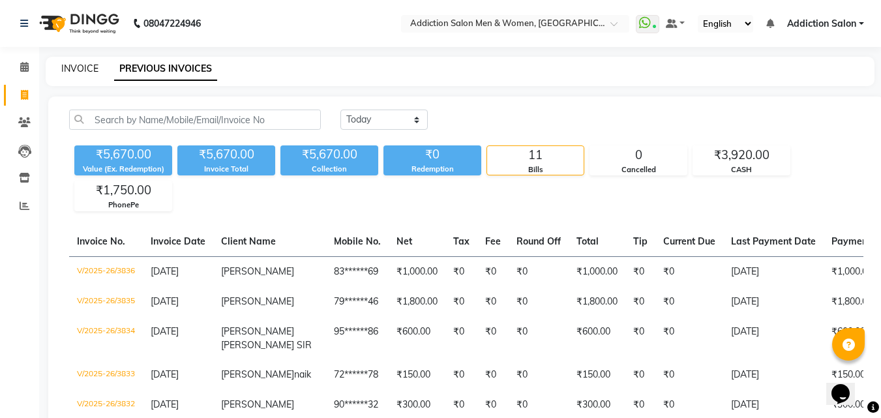
click at [73, 65] on link "INVOICE" at bounding box center [79, 69] width 37 height 12
select select "service"
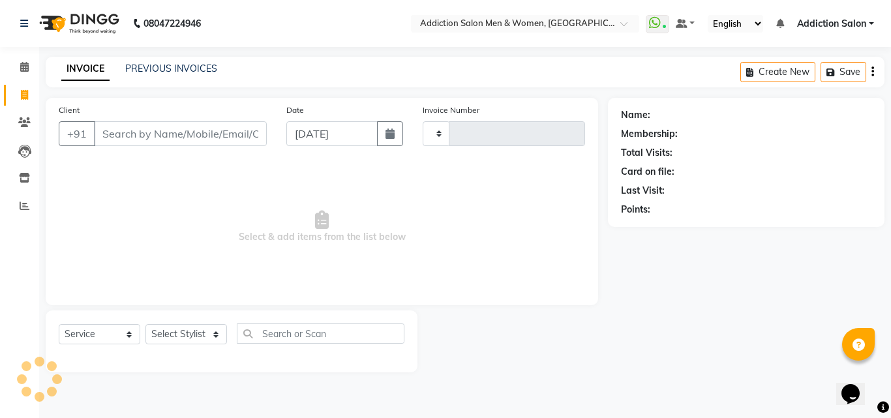
type input "3837"
select select "6595"
